Goal: Transaction & Acquisition: Purchase product/service

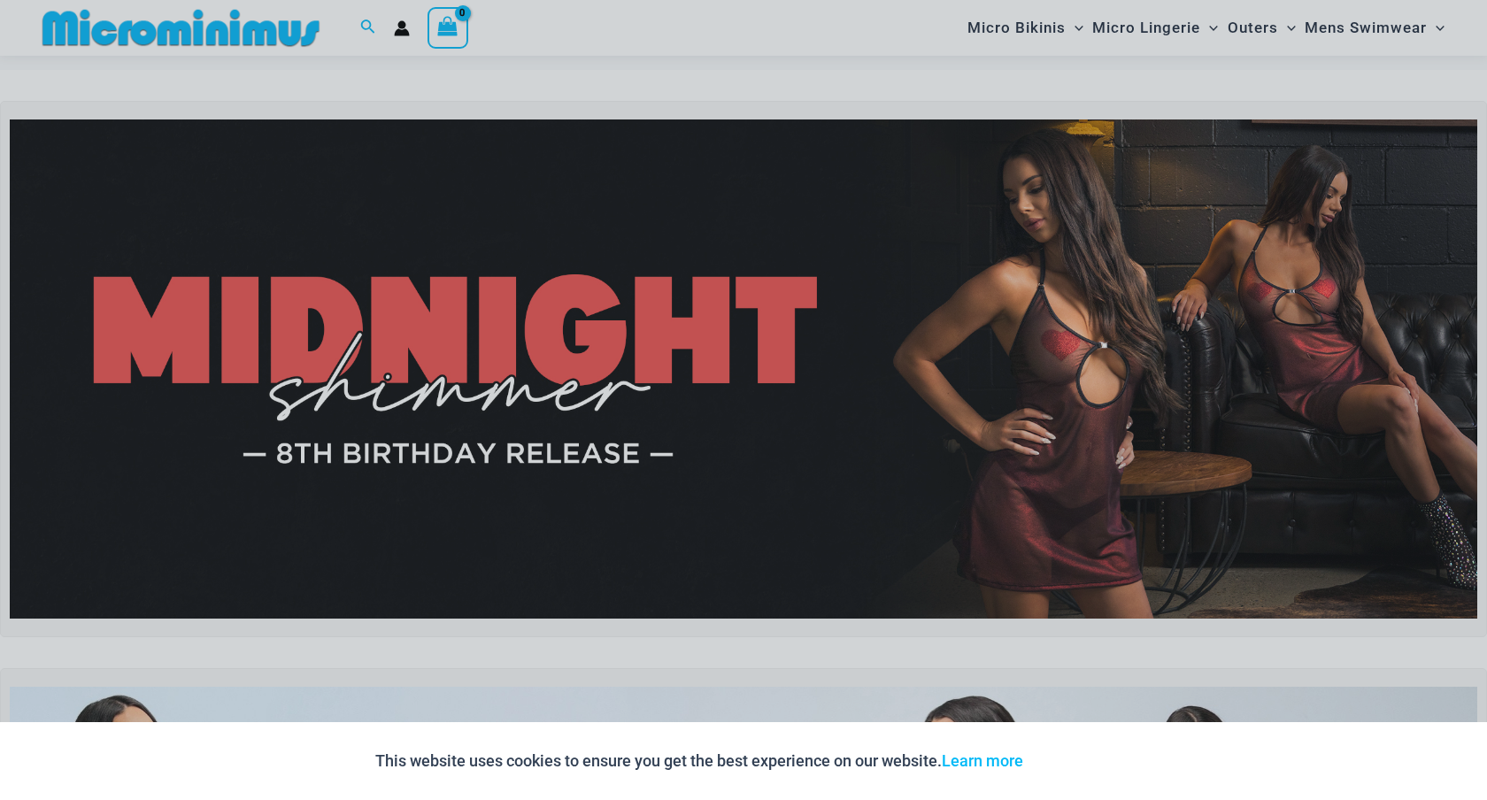
scroll to position [27, 0]
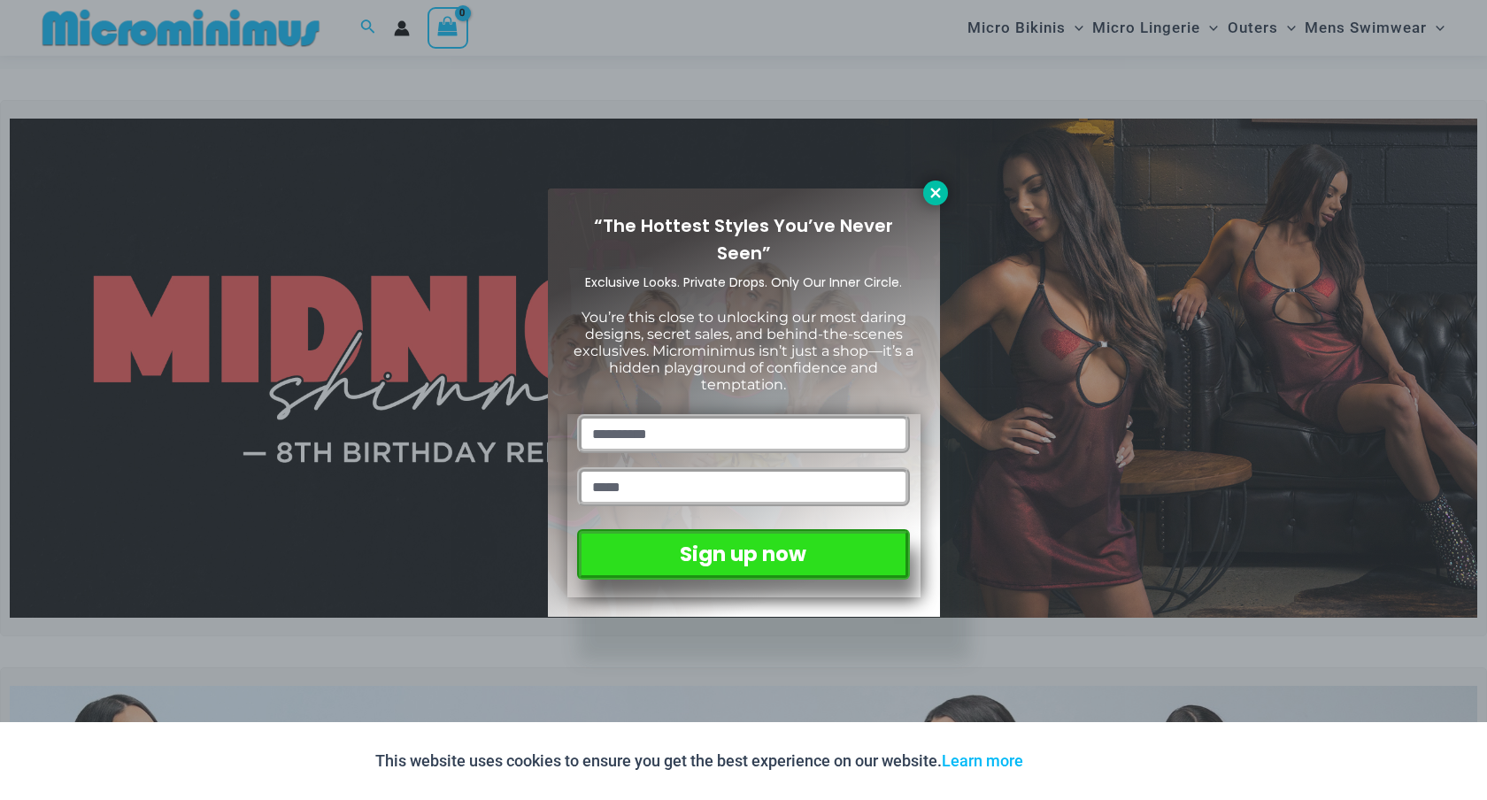
click at [927, 189] on icon at bounding box center [935, 193] width 16 height 16
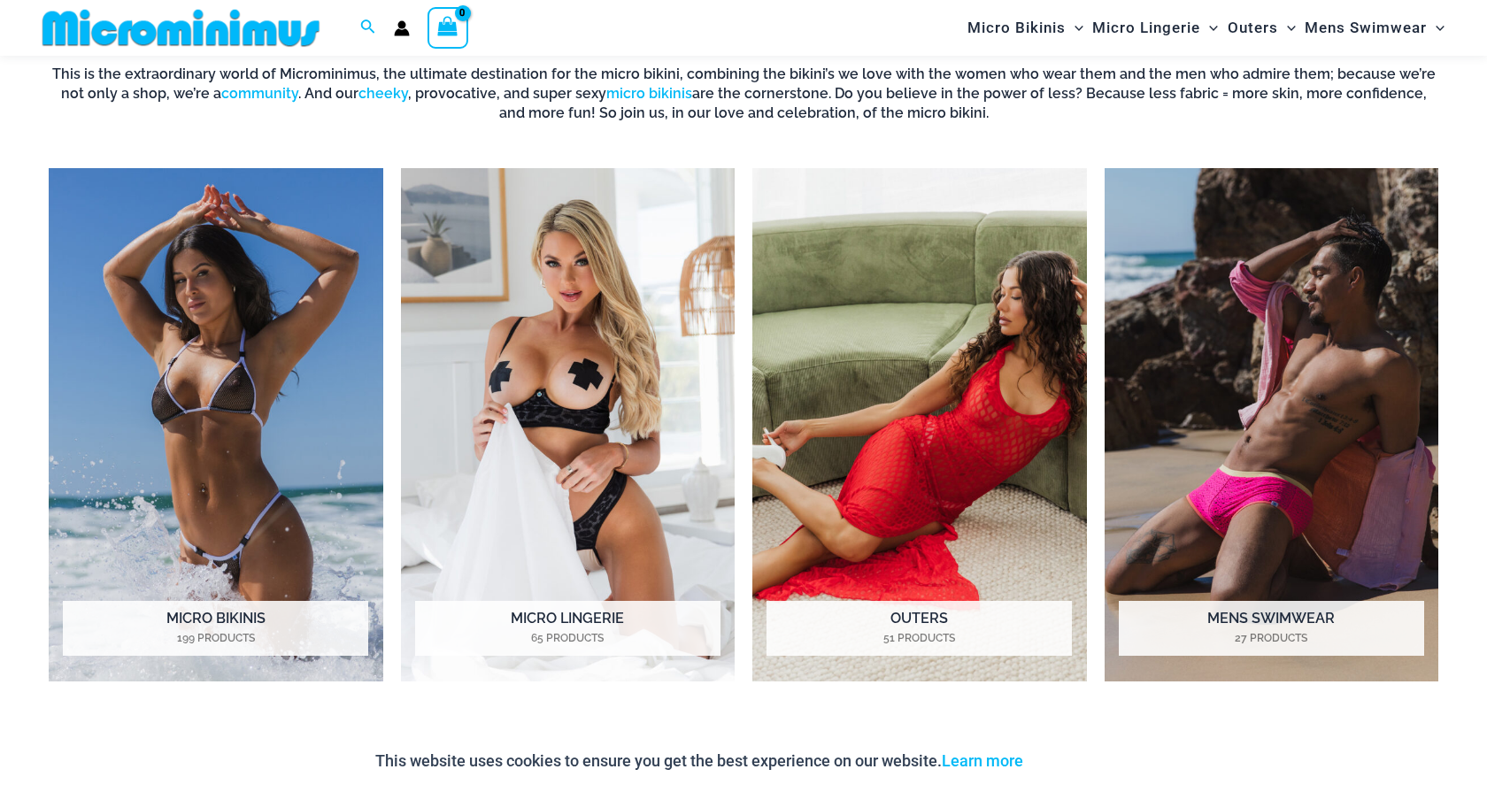
scroll to position [1476, 0]
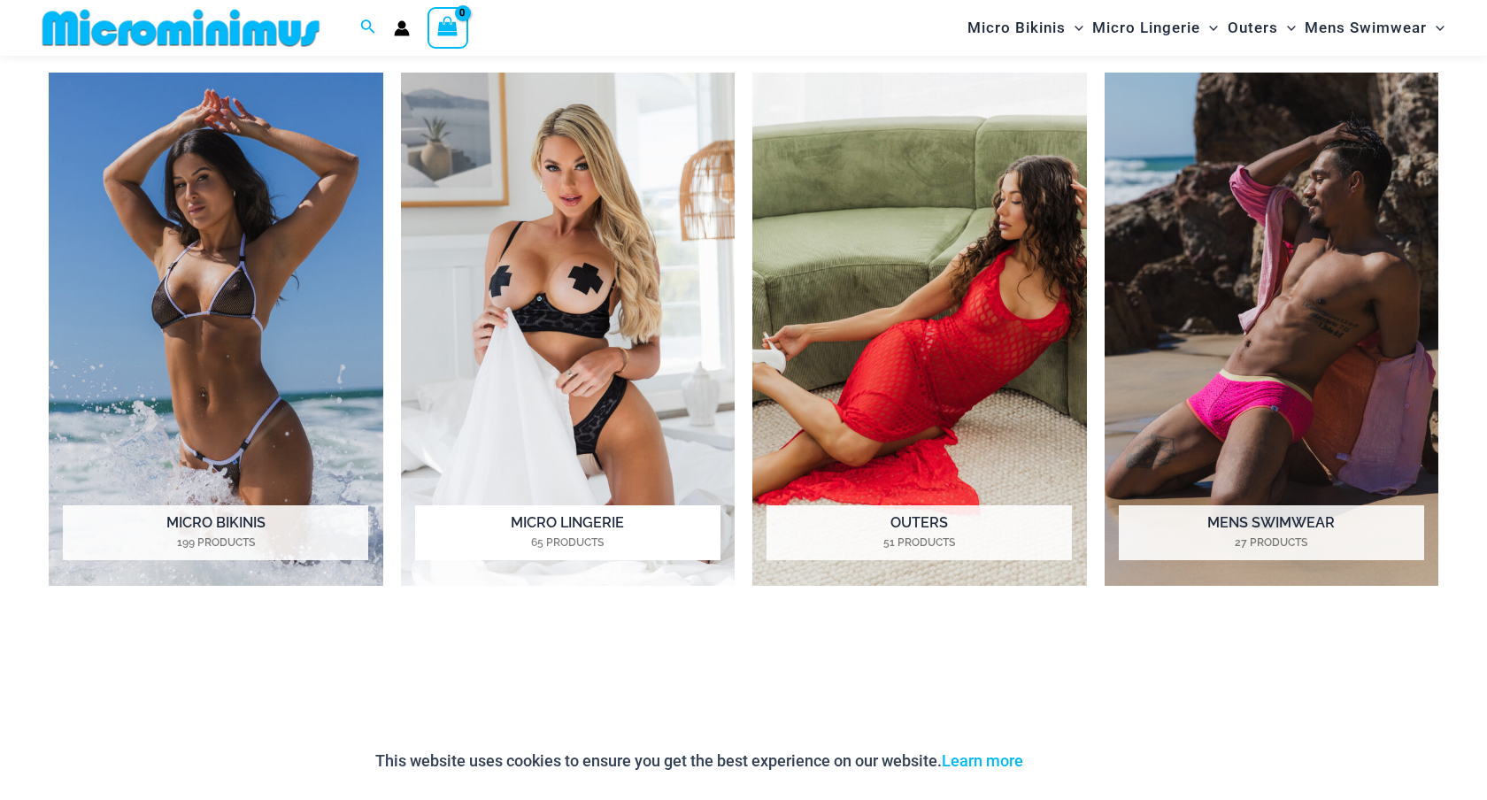
click at [615, 452] on img "Visit product category Micro Lingerie" at bounding box center [568, 330] width 334 height 514
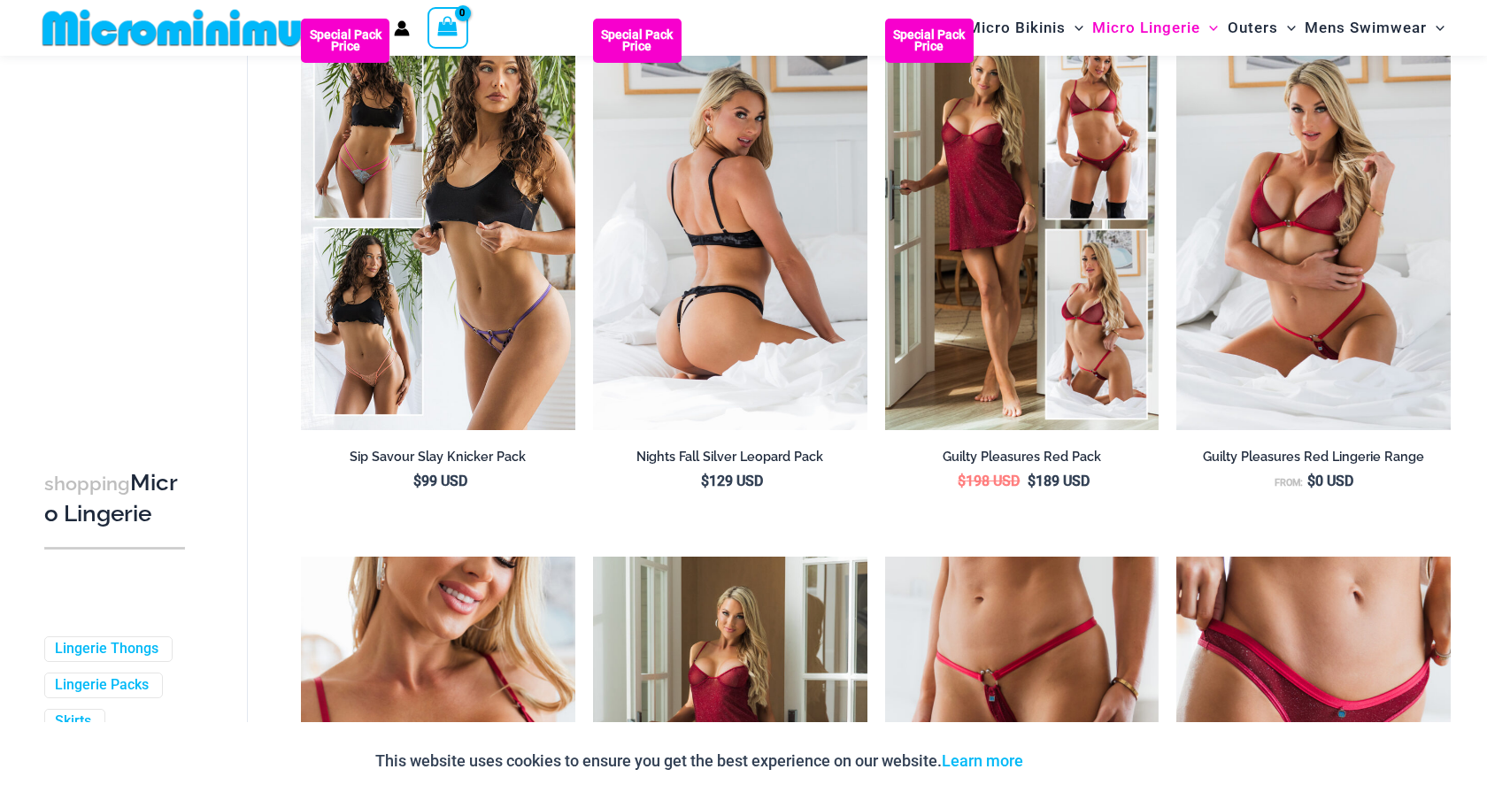
scroll to position [276, 0]
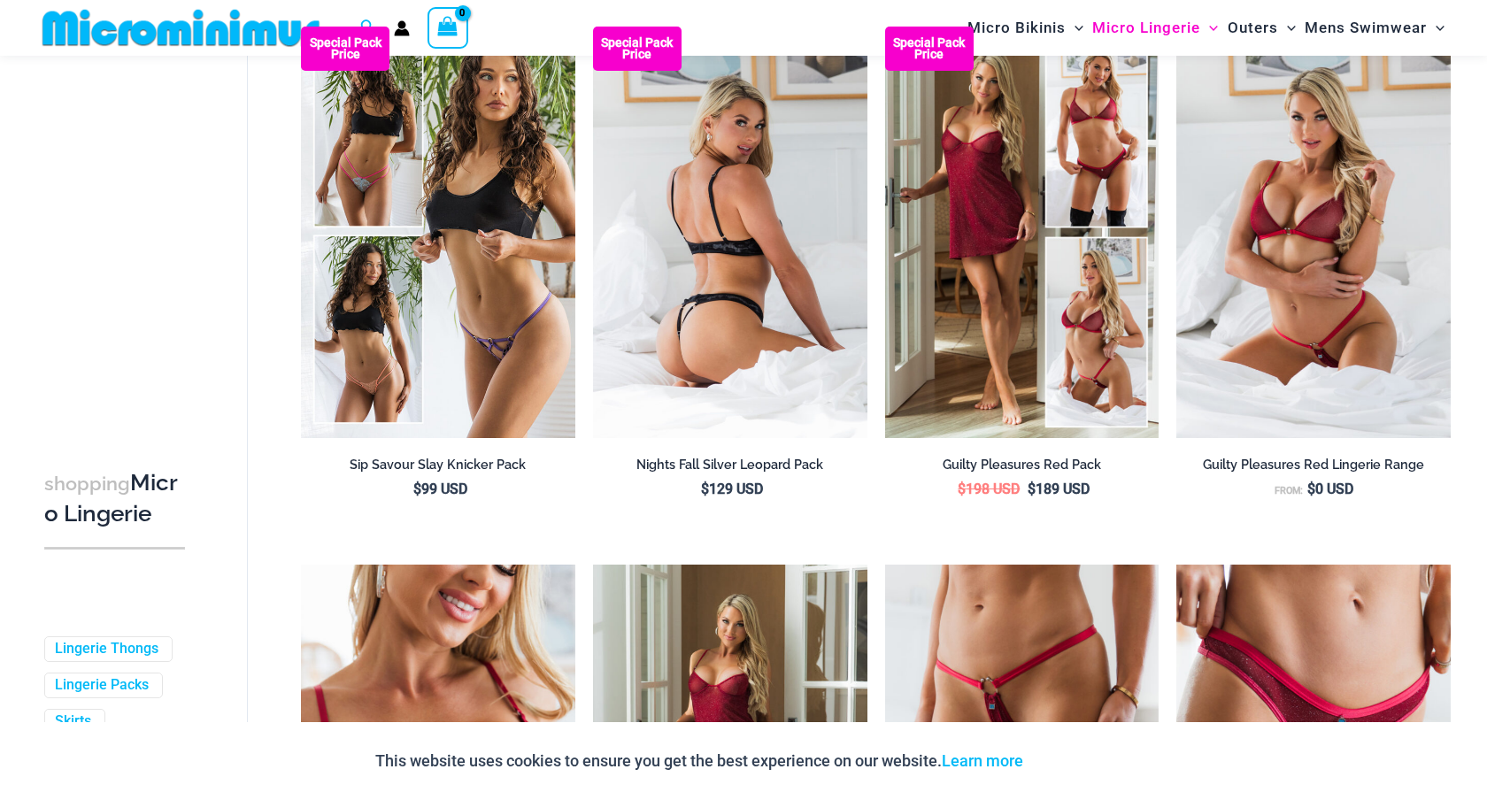
click at [688, 388] on img at bounding box center [730, 232] width 274 height 411
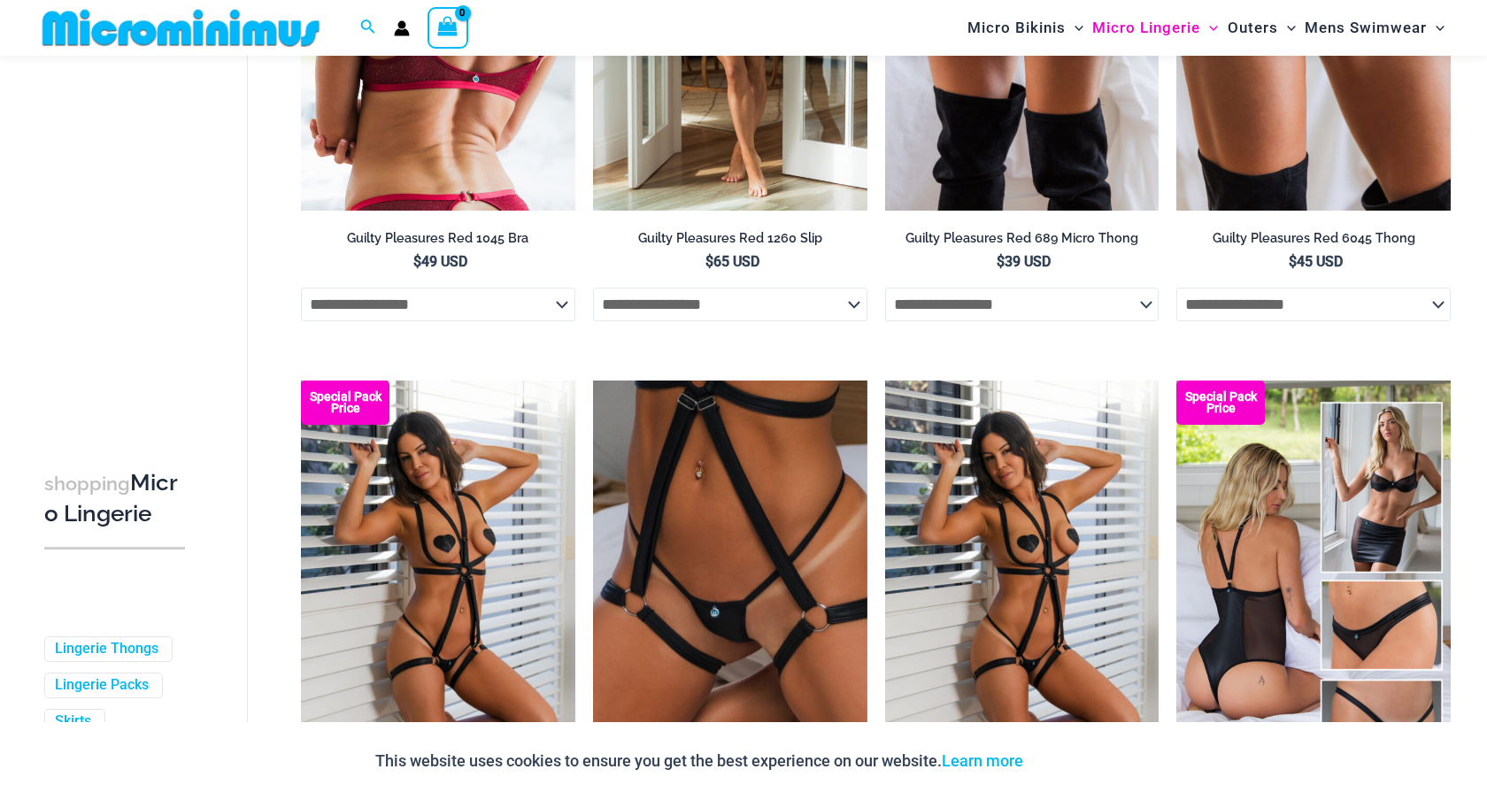
scroll to position [1337, 0]
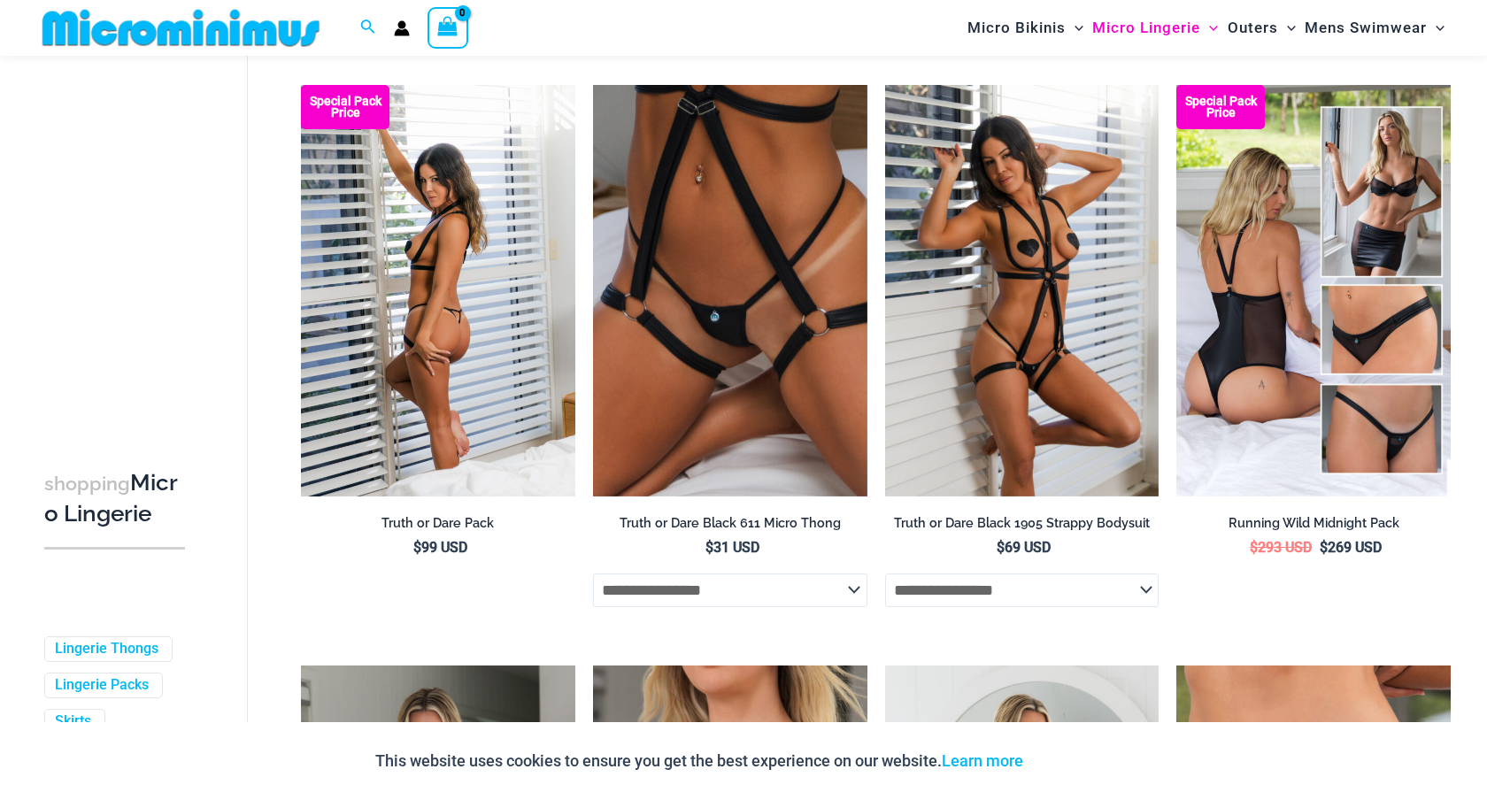
click at [514, 331] on img at bounding box center [438, 290] width 274 height 411
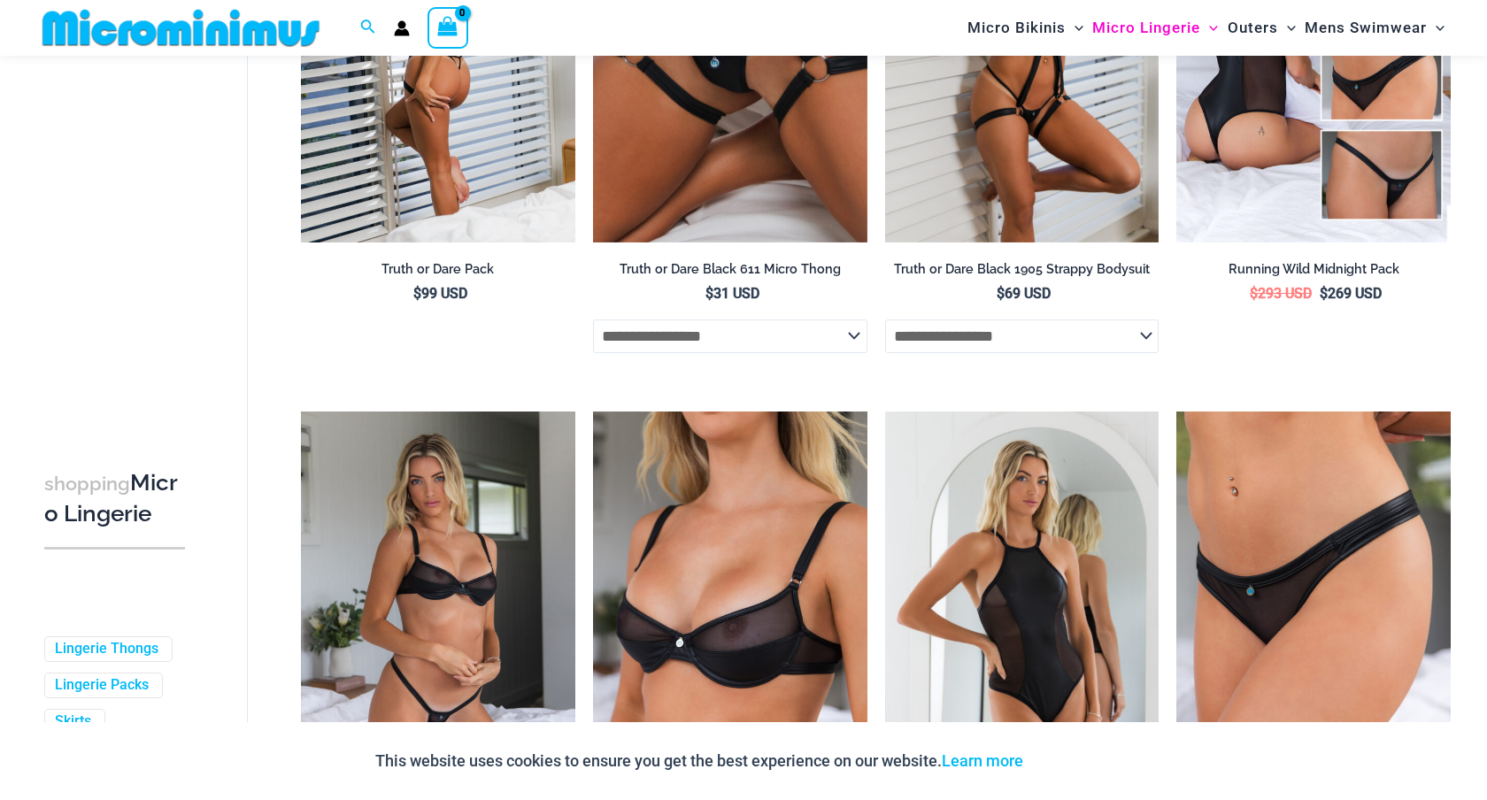
scroll to position [1889, 0]
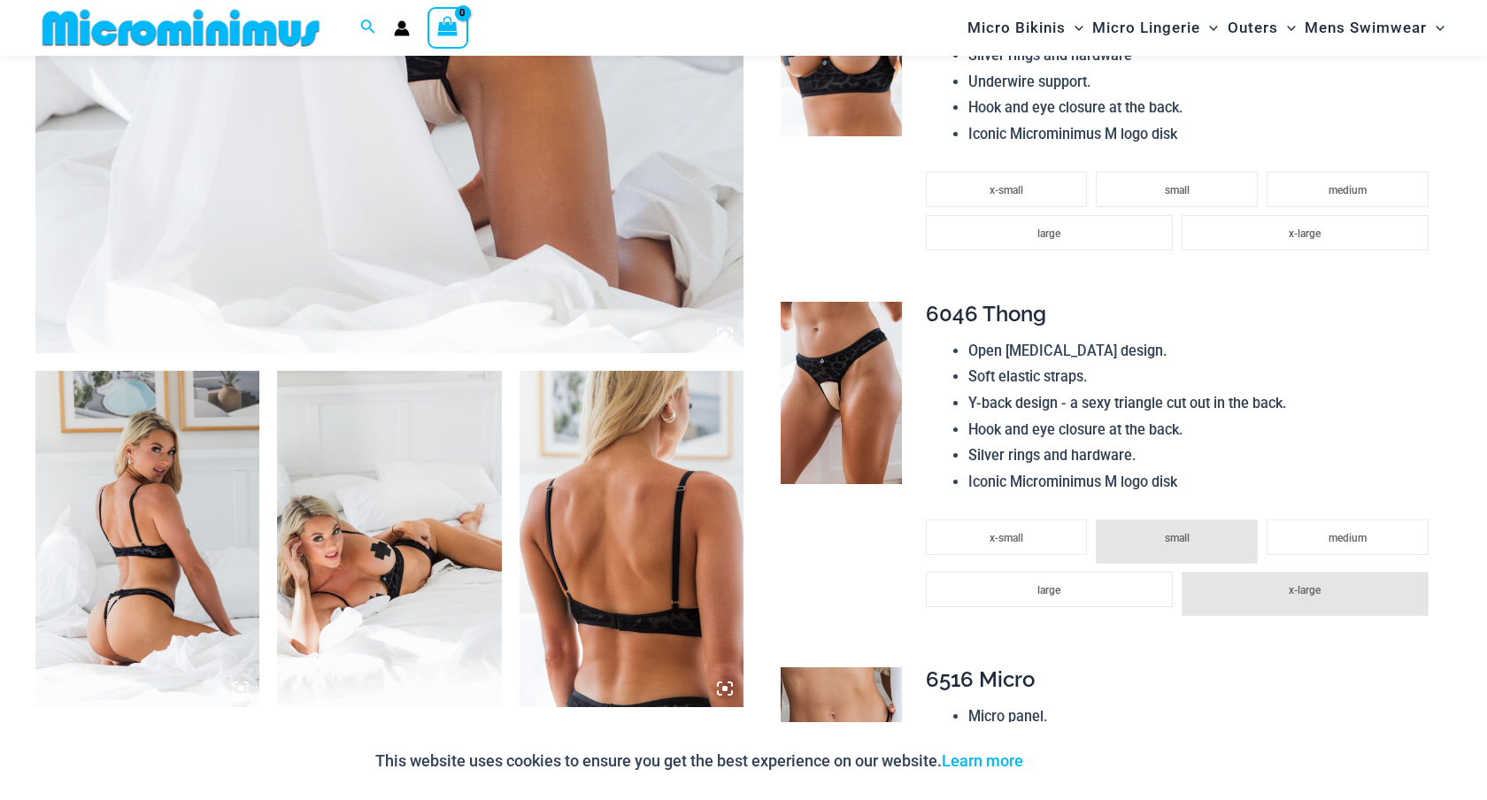
scroll to position [872, 0]
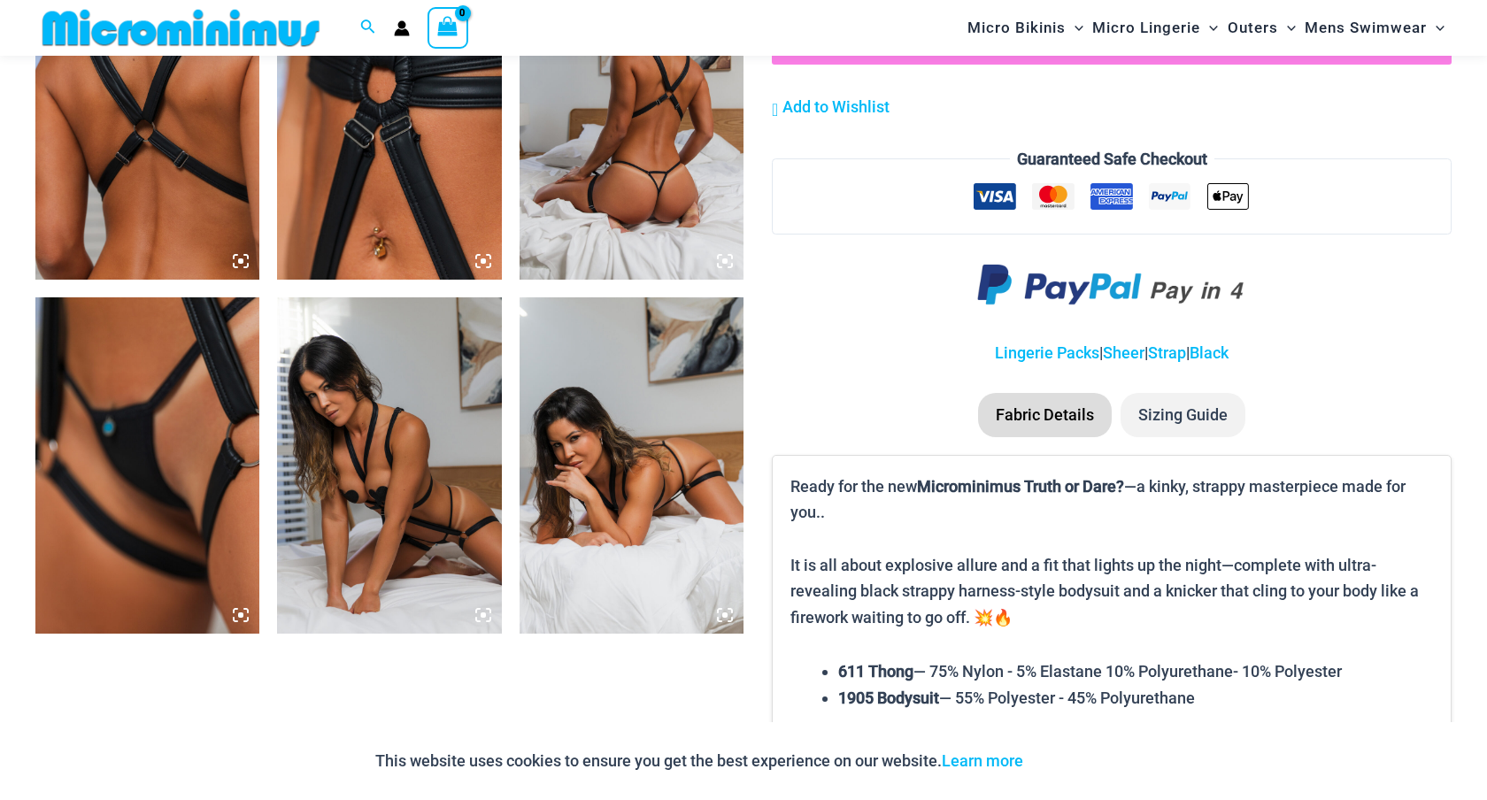
scroll to position [1673, 0]
